Goal: Check status: Check status

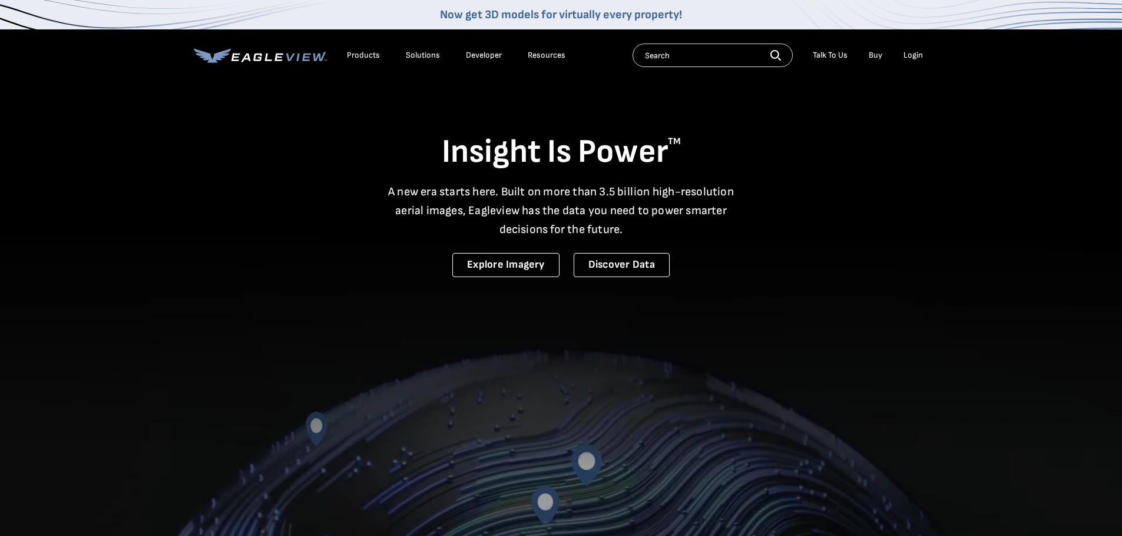
click at [909, 56] on div "Login" at bounding box center [912, 55] width 19 height 11
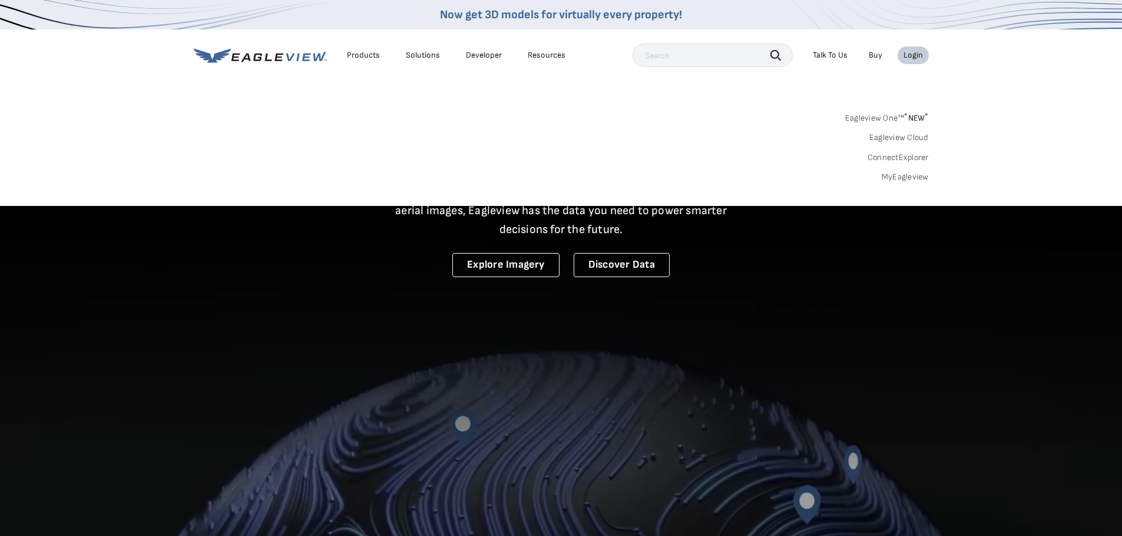
click at [904, 177] on link "MyEagleview" at bounding box center [904, 177] width 47 height 11
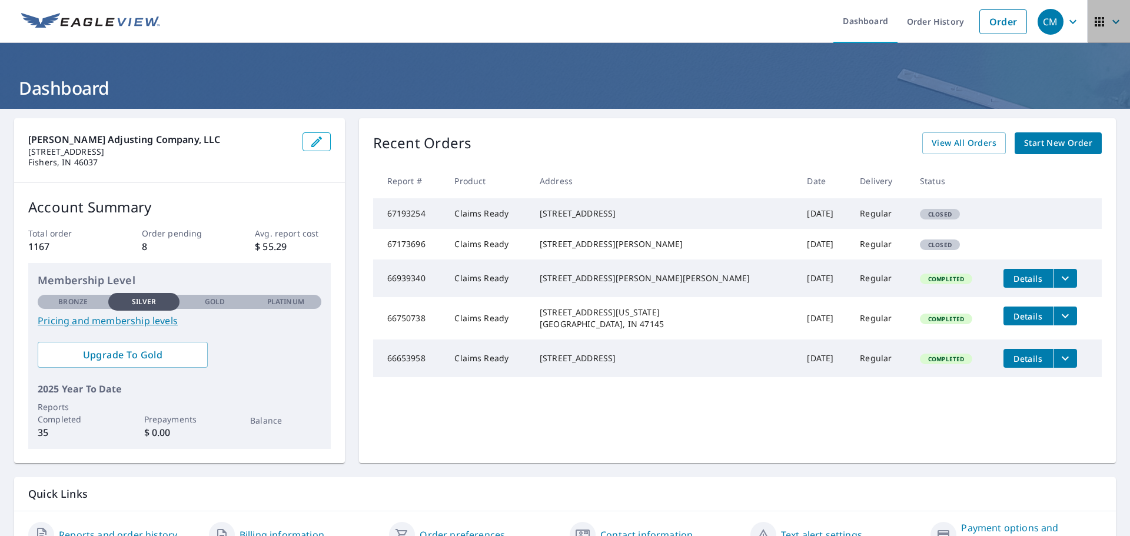
click at [1109, 21] on icon "button" at bounding box center [1116, 22] width 14 height 14
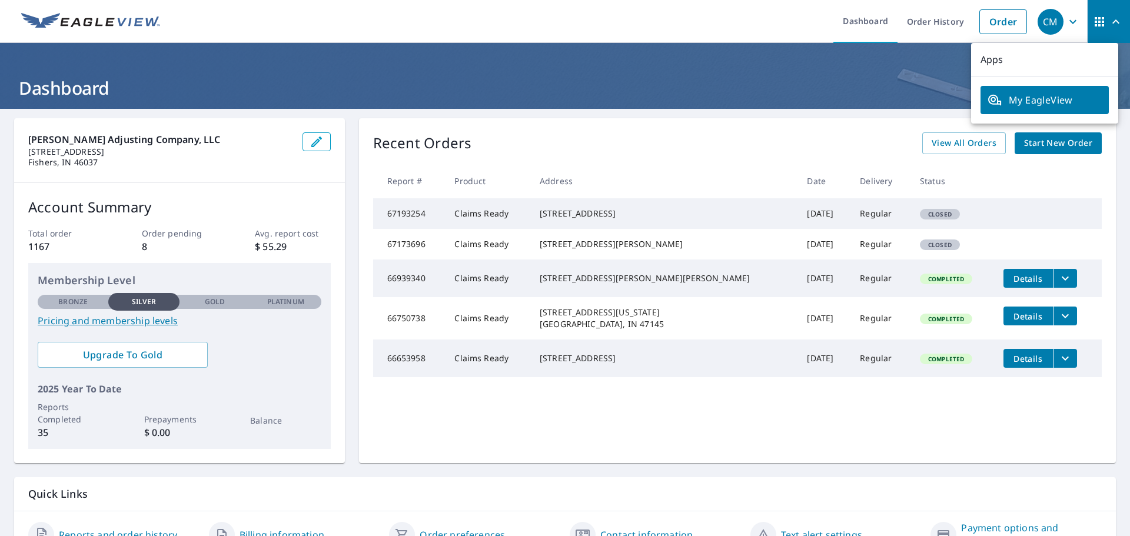
click at [1113, 22] on icon "button" at bounding box center [1116, 21] width 7 height 4
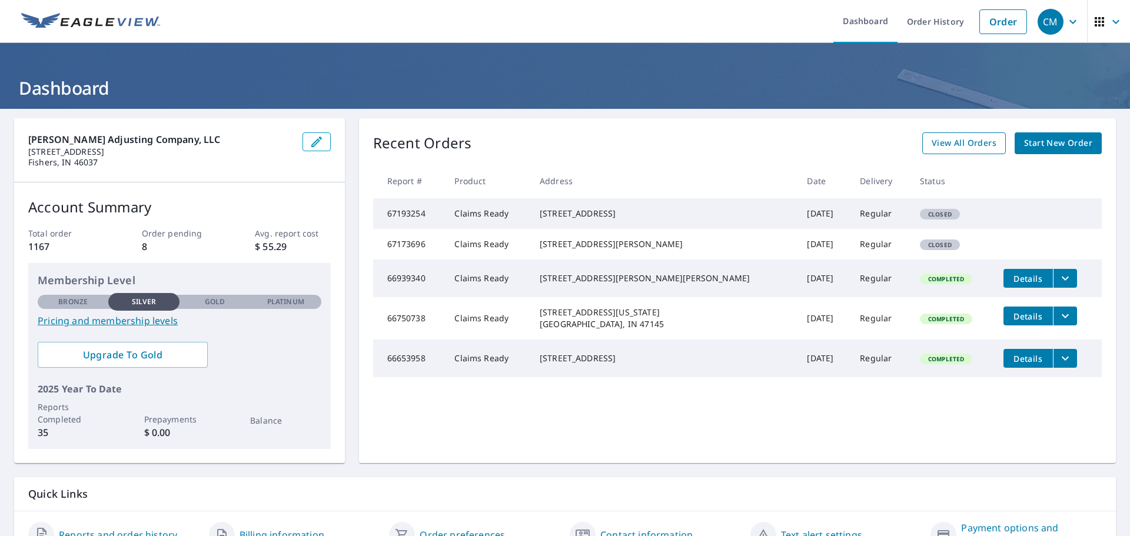
click at [964, 143] on span "View All Orders" at bounding box center [964, 143] width 65 height 15
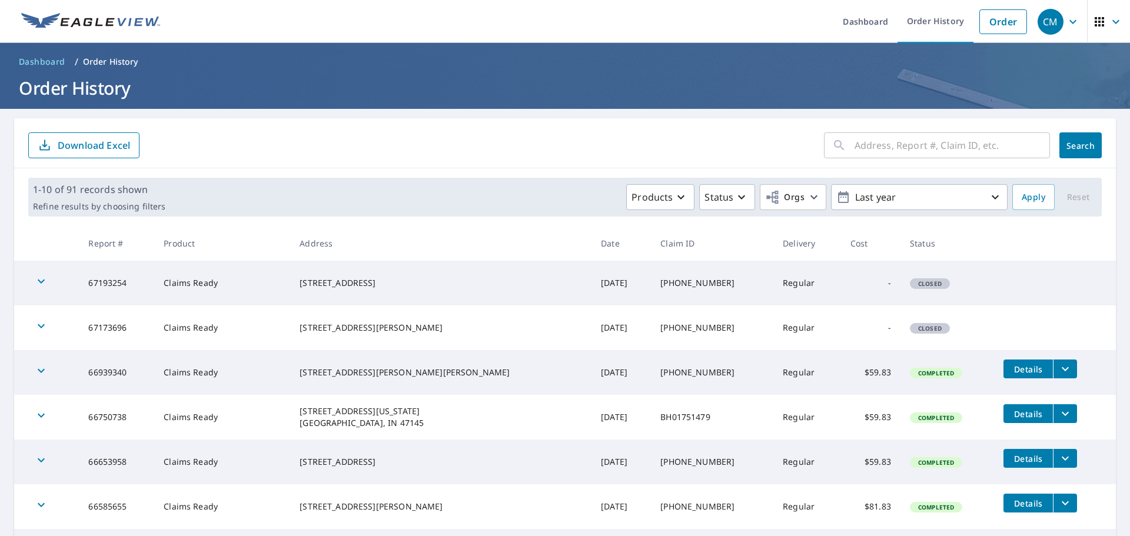
click at [592, 240] on th "Date" at bounding box center [621, 243] width 59 height 35
click at [989, 201] on icon "button" at bounding box center [996, 197] width 14 height 14
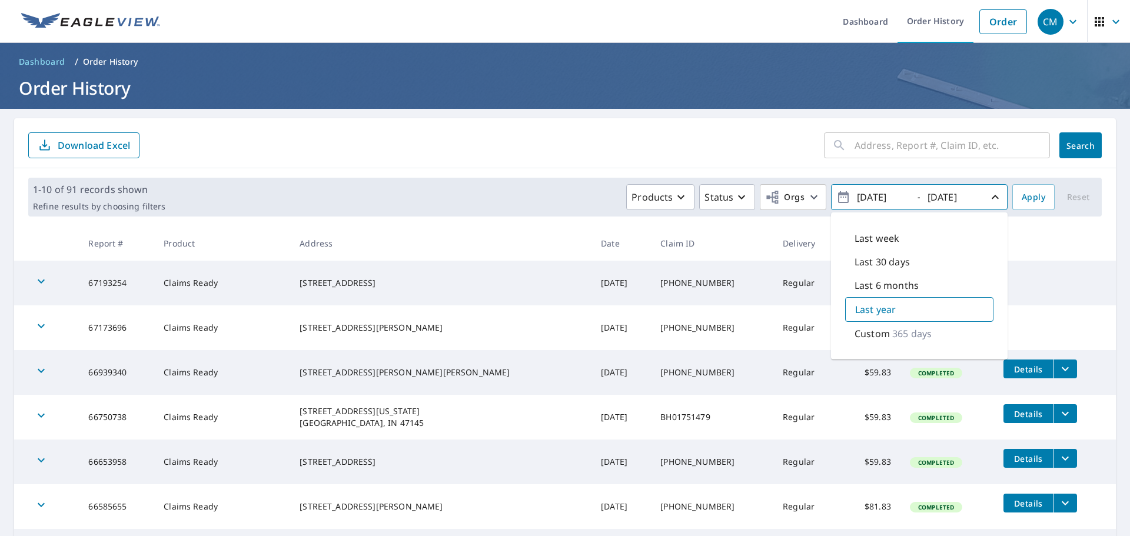
click at [870, 204] on input "2024/09/08" at bounding box center [883, 197] width 58 height 19
drag, startPoint x: 869, startPoint y: 199, endPoint x: 862, endPoint y: 197, distance: 7.4
click at [862, 197] on input "2024/09/08" at bounding box center [883, 197] width 58 height 19
type input "2009/09/08"
click at [1083, 154] on button "Search" at bounding box center [1081, 145] width 42 height 26
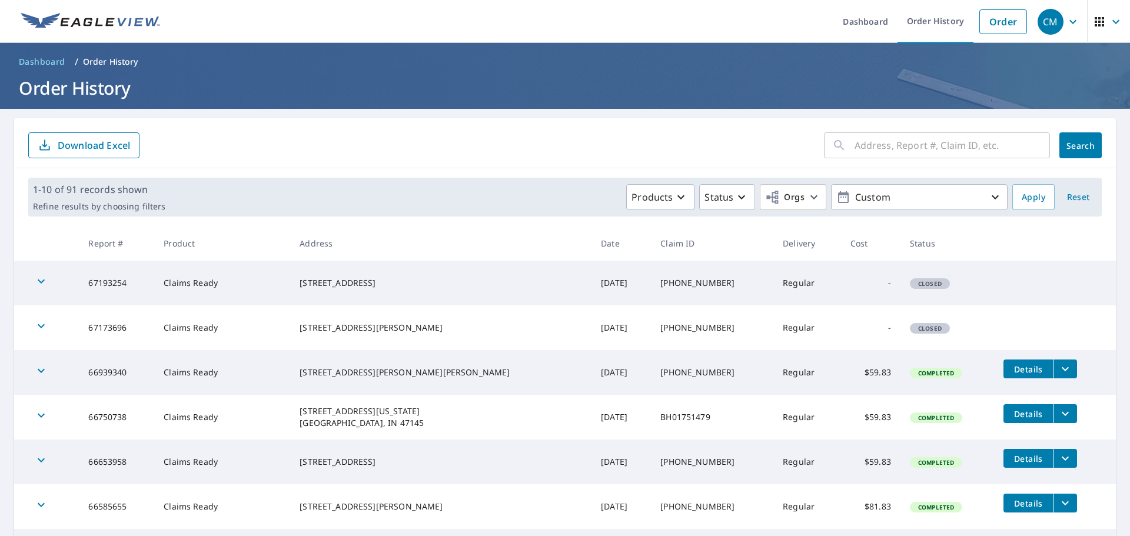
scroll to position [313, 0]
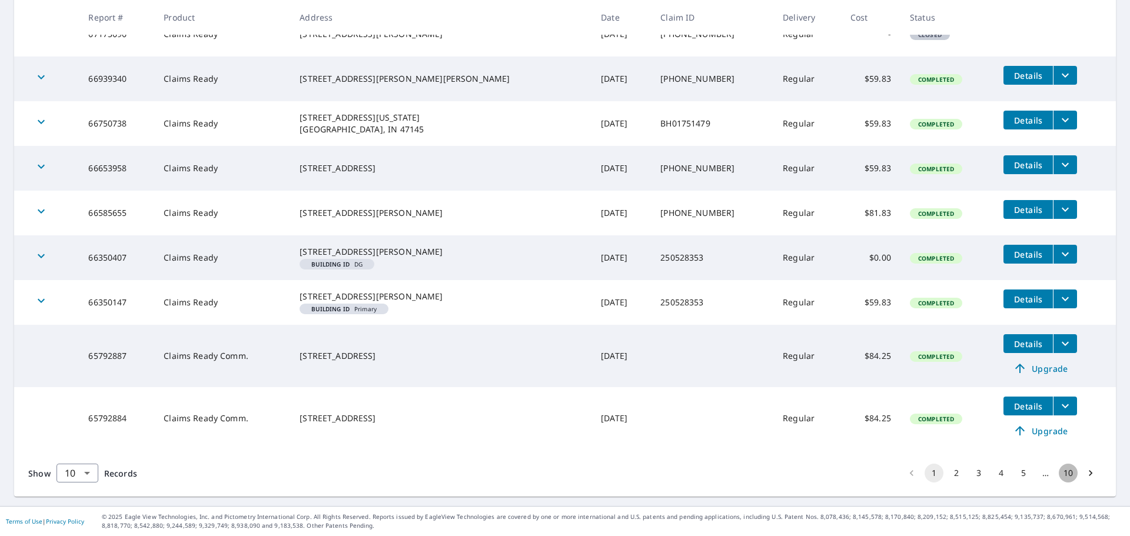
click at [1060, 472] on button "10" at bounding box center [1068, 473] width 19 height 19
